Goal: Use online tool/utility: Utilize a website feature to perform a specific function

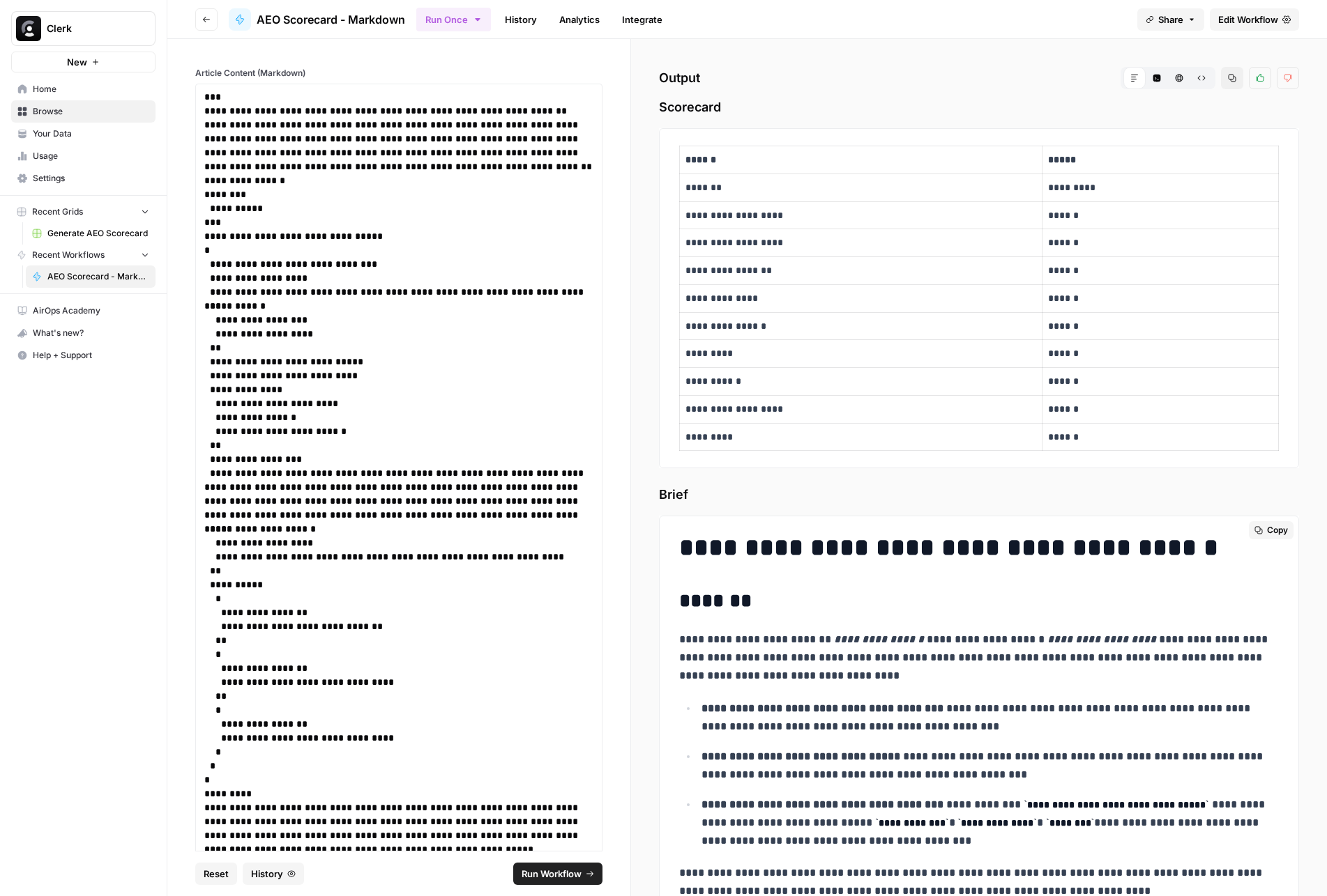
scroll to position [1403, 0]
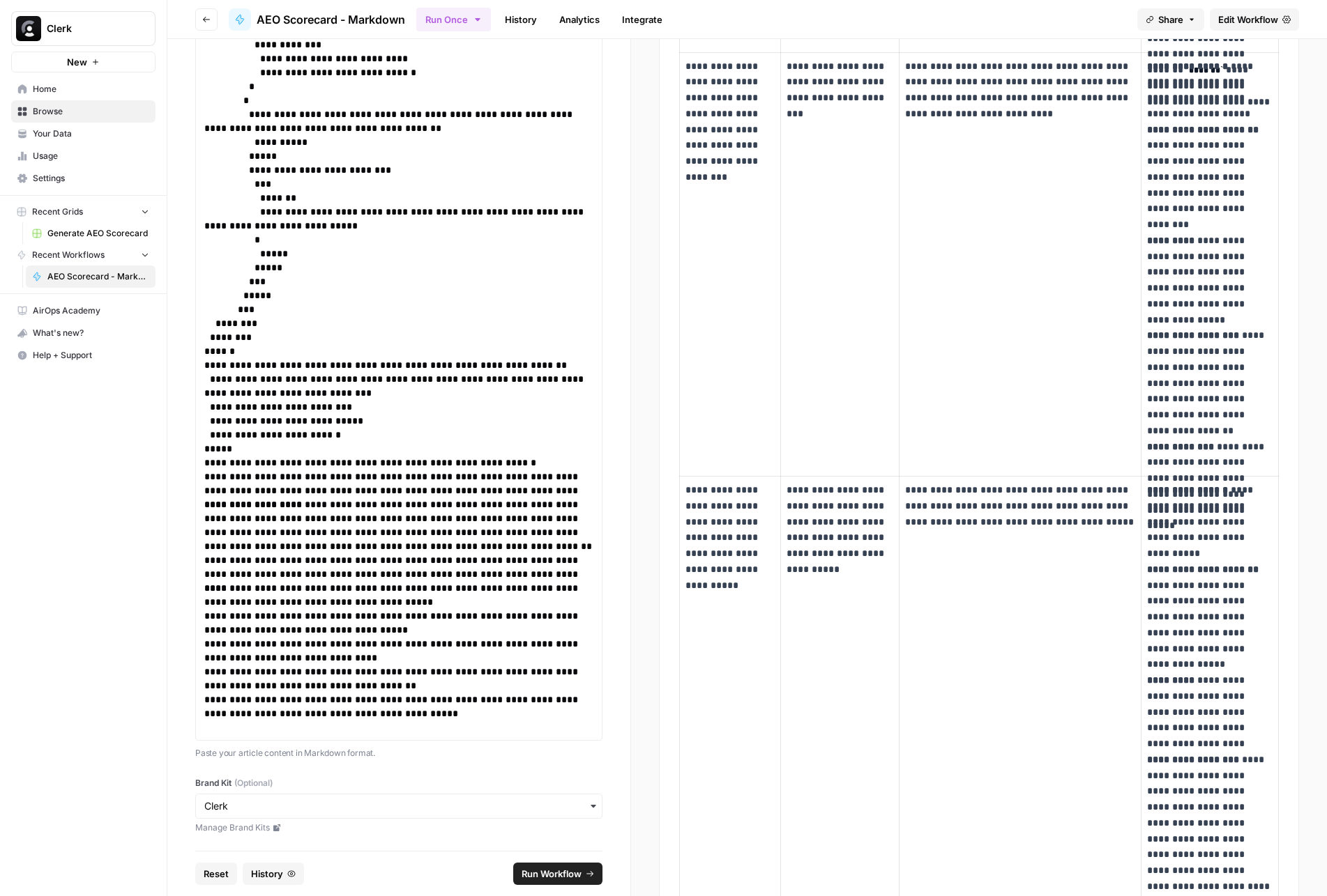
click at [100, 276] on span "AEO Scorecard - Markdown" at bounding box center [98, 277] width 102 height 13
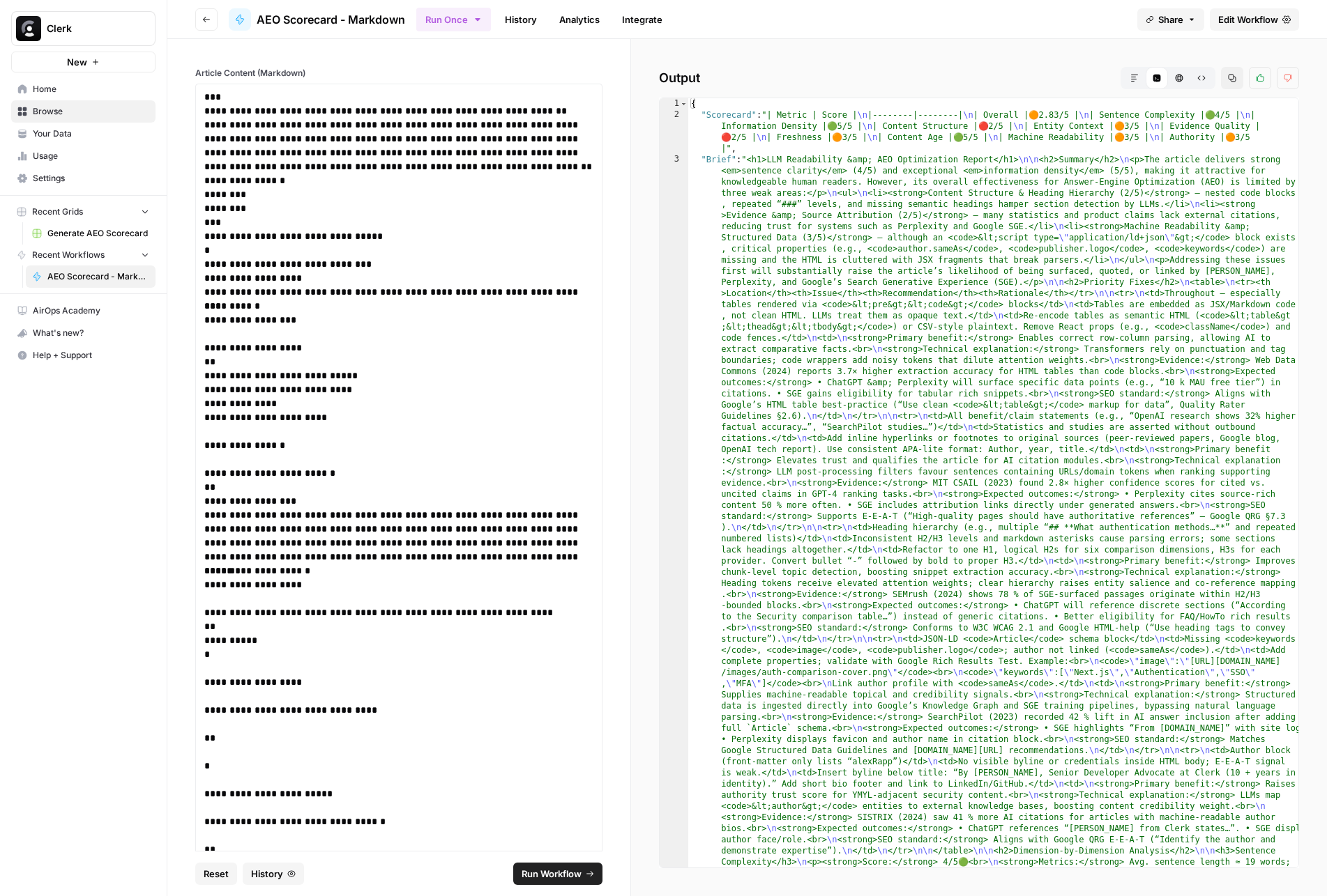
click at [204, 25] on button "Go back" at bounding box center [206, 19] width 22 height 22
click at [201, 19] on button "Go back" at bounding box center [206, 19] width 22 height 22
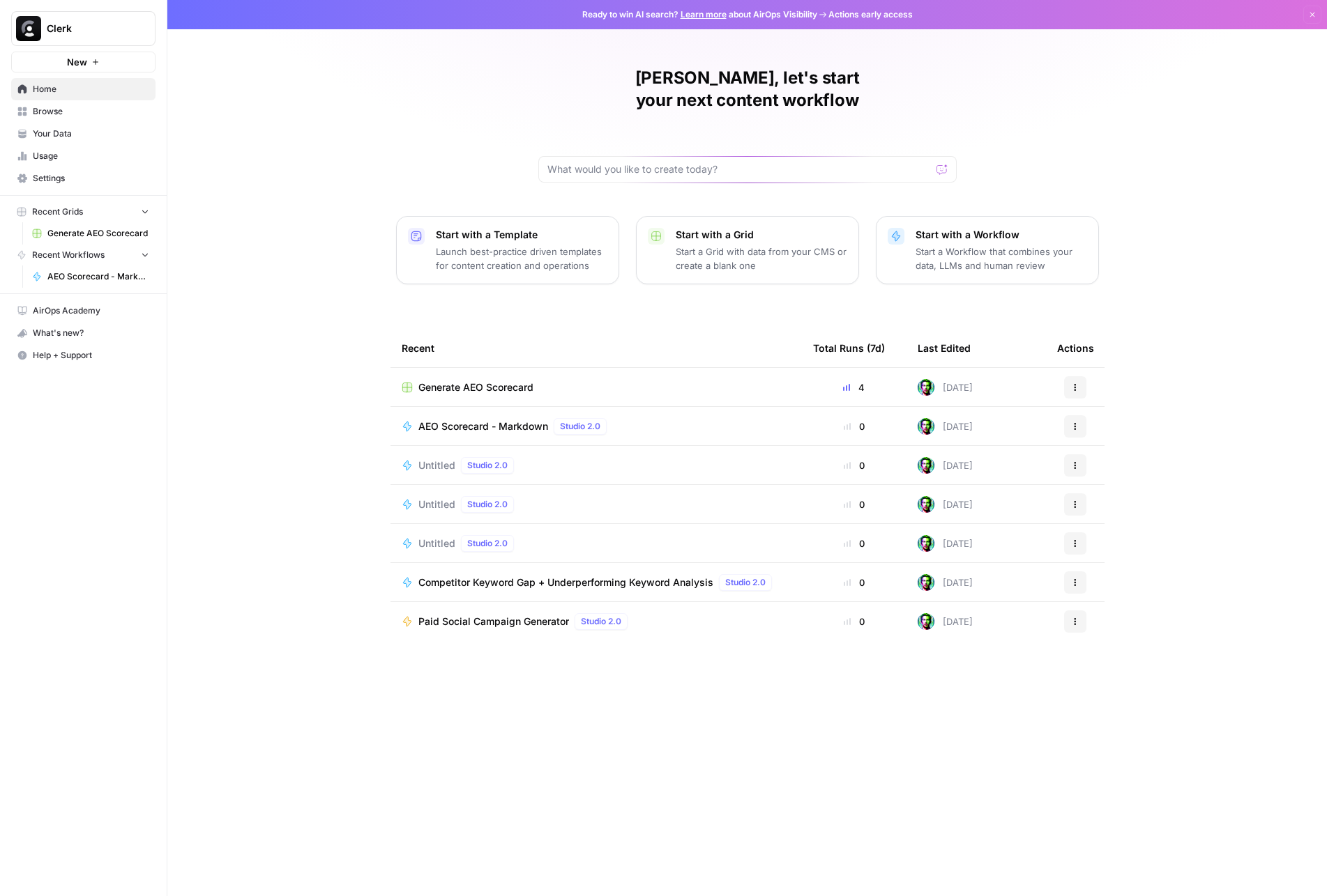
click at [513, 419] on span "AEO Scorecard - Markdown" at bounding box center [483, 426] width 130 height 14
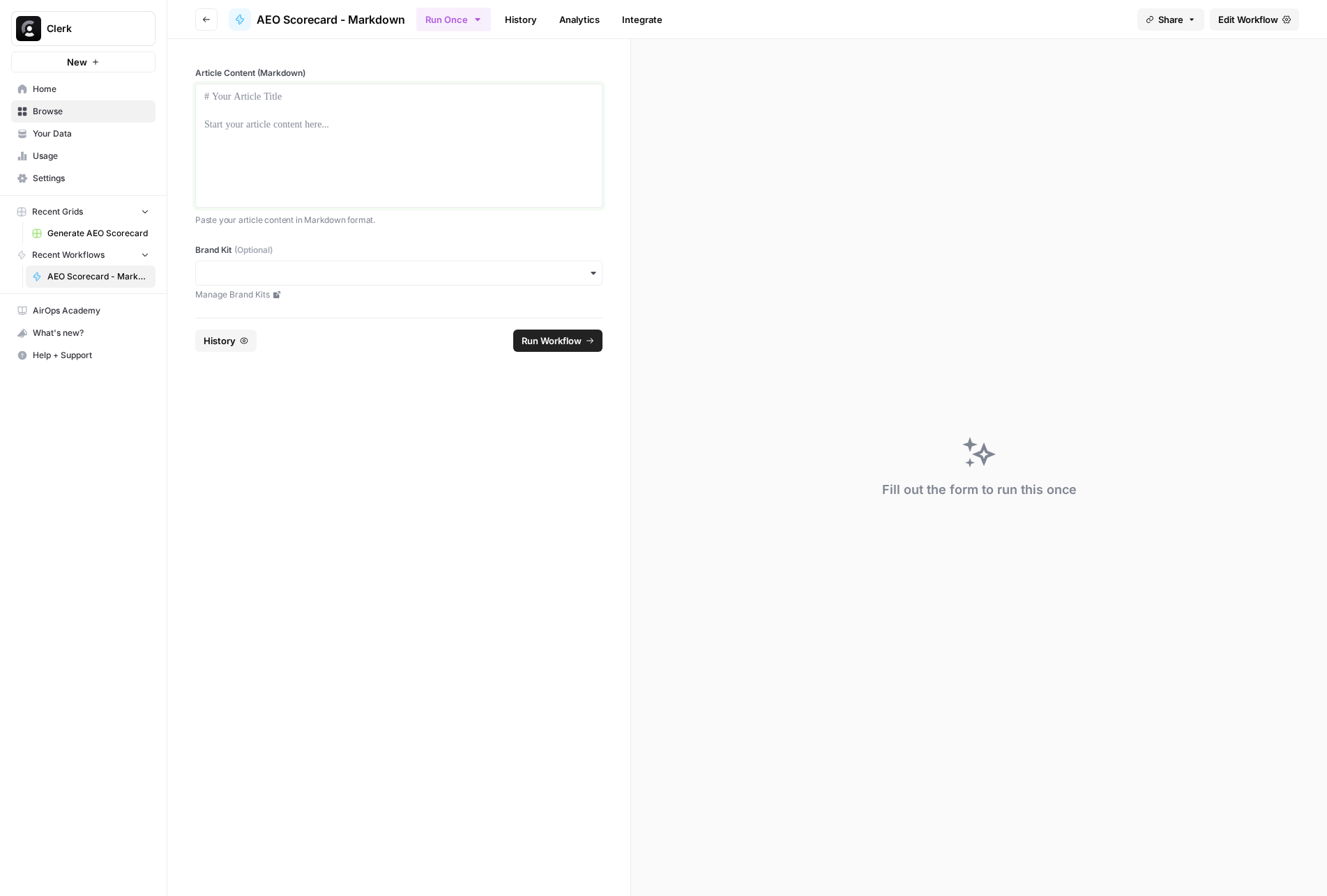
click at [382, 136] on div at bounding box center [399, 145] width 389 height 111
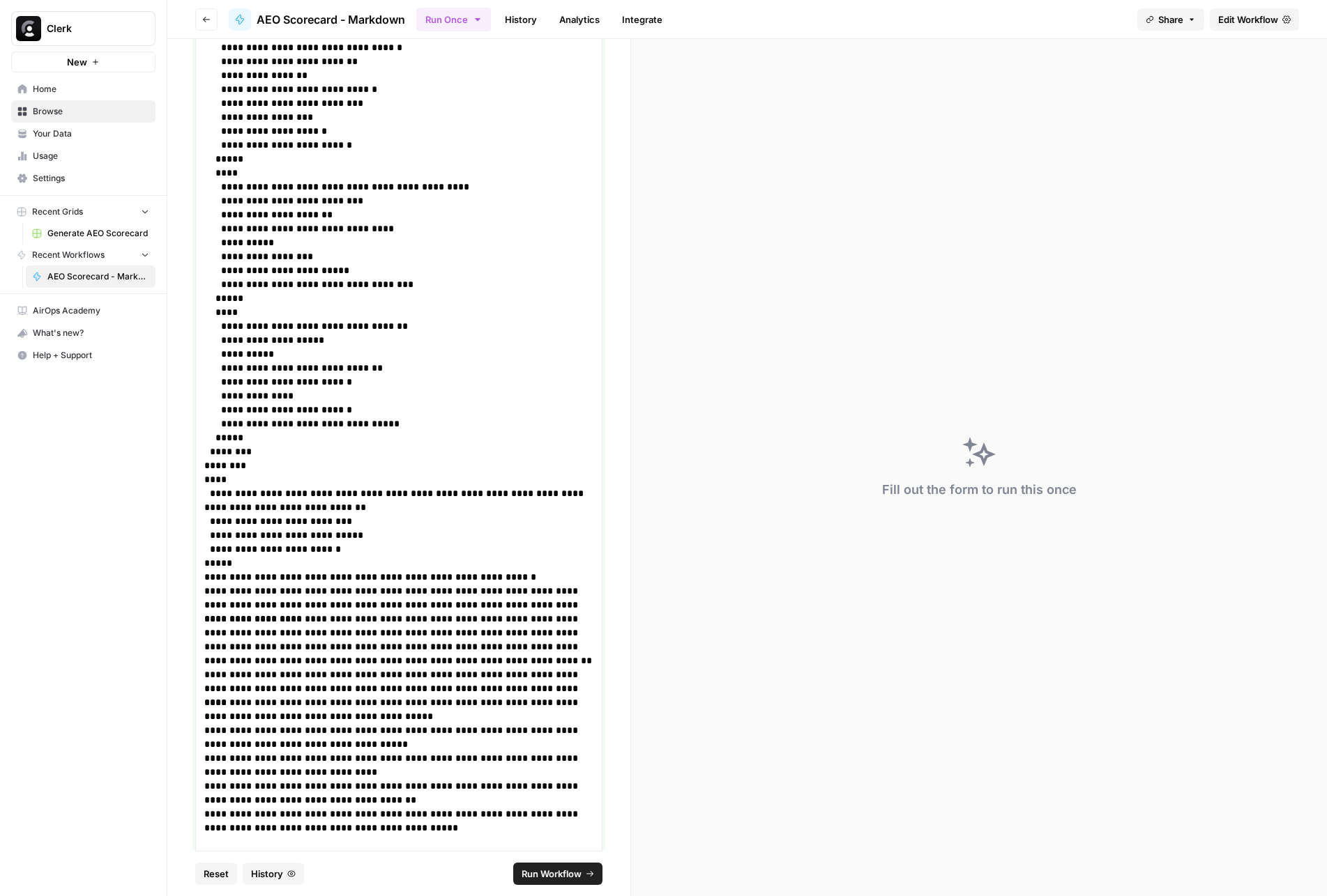
scroll to position [25102, 0]
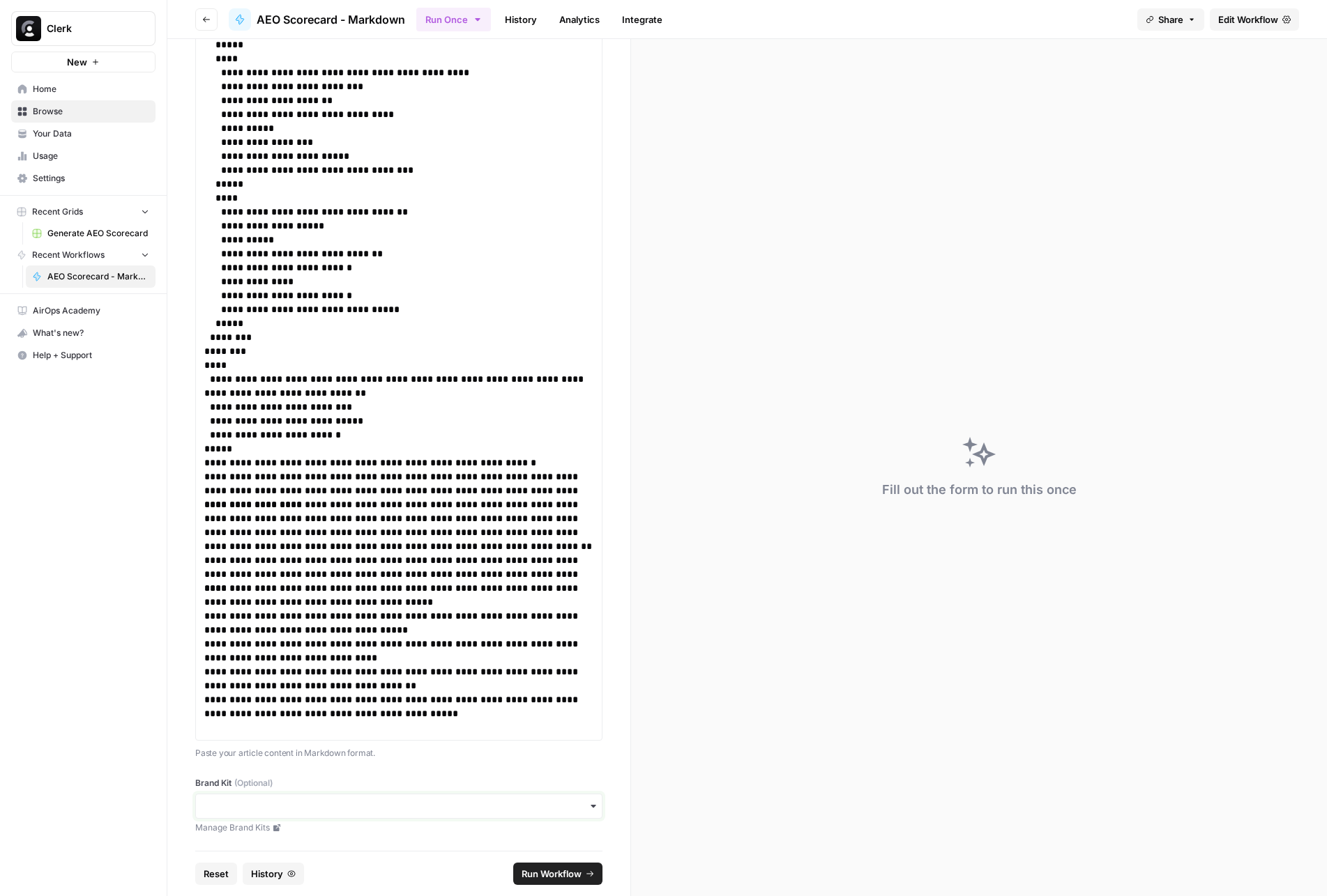
click at [275, 808] on input "Brand Kit (Optional)" at bounding box center [399, 806] width 389 height 14
click at [267, 838] on div "Clerk" at bounding box center [399, 844] width 406 height 26
click at [544, 868] on span "Run Workflow" at bounding box center [551, 874] width 60 height 14
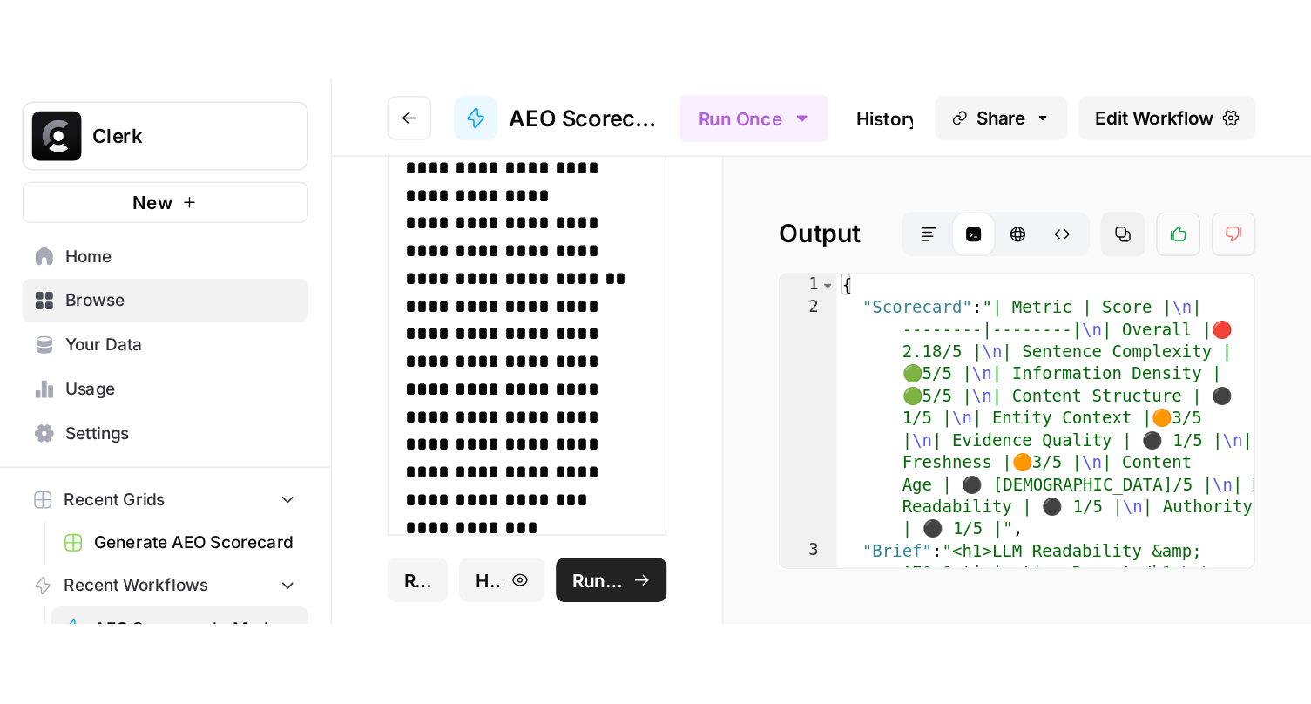
scroll to position [63841, 0]
